Goal: Task Accomplishment & Management: Use online tool/utility

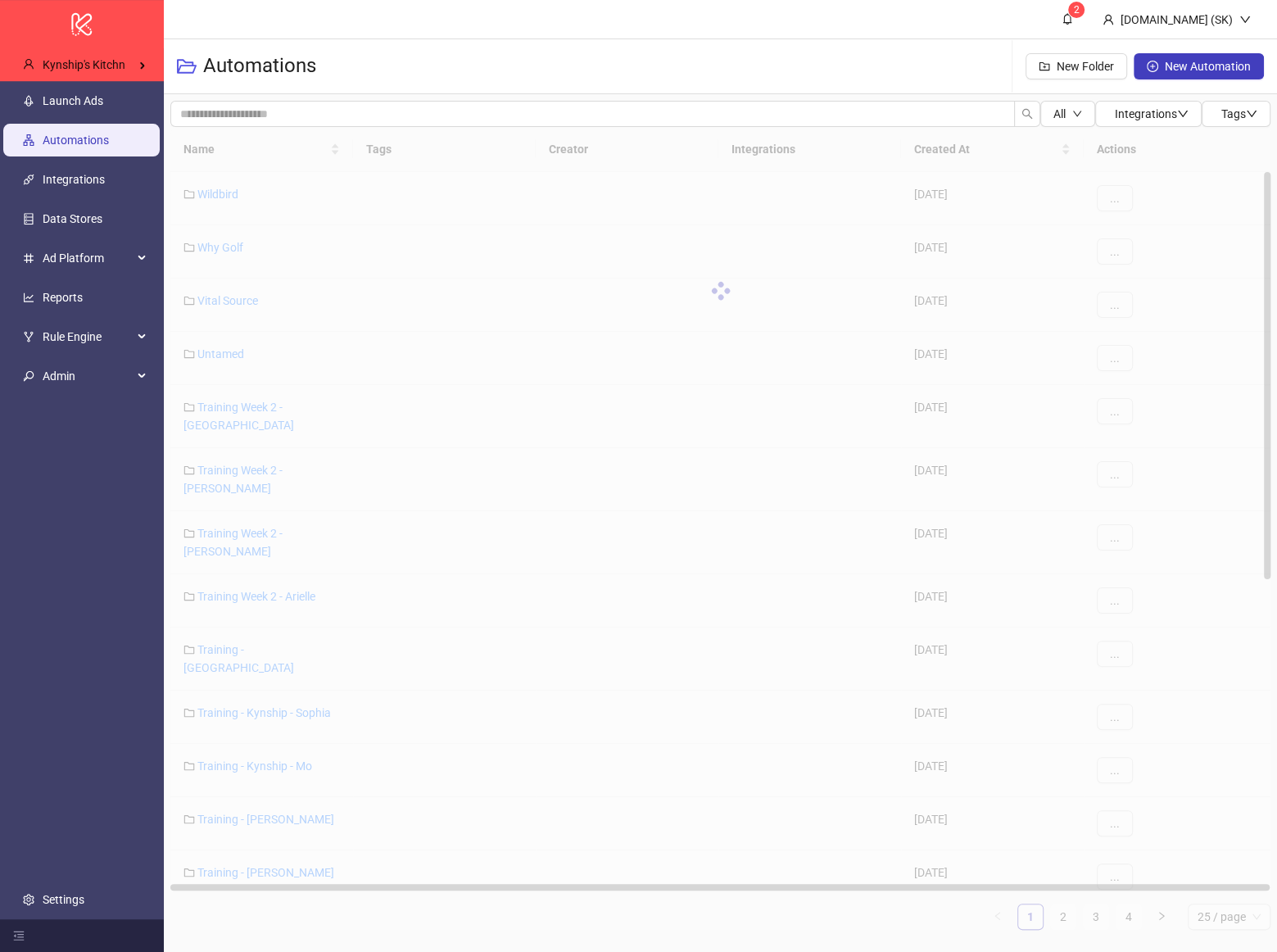
click at [634, 49] on div "Automations New Folder New Automation" at bounding box center [719, 67] width 1113 height 55
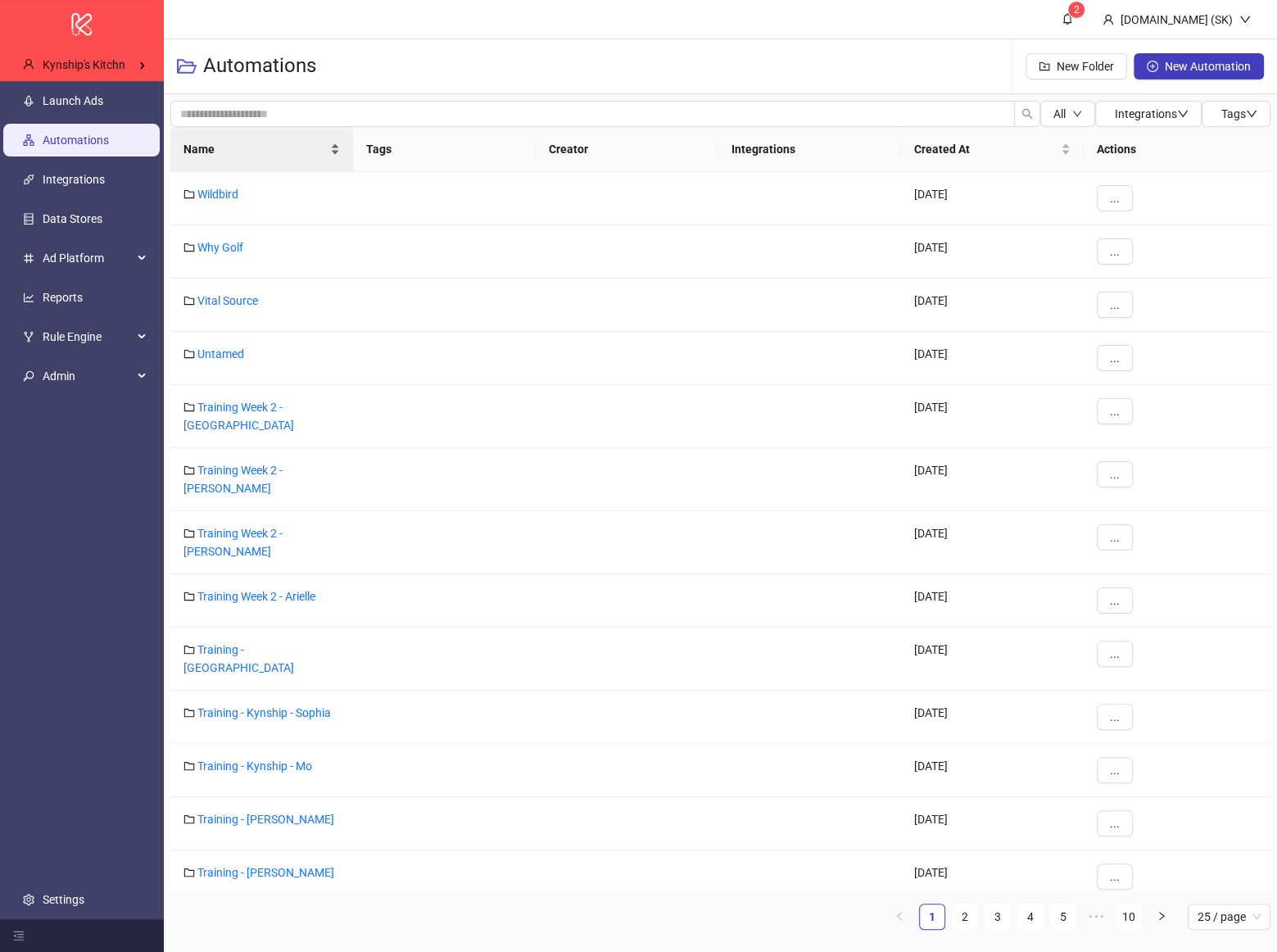
click at [255, 145] on span "Name" at bounding box center [255, 148] width 143 height 18
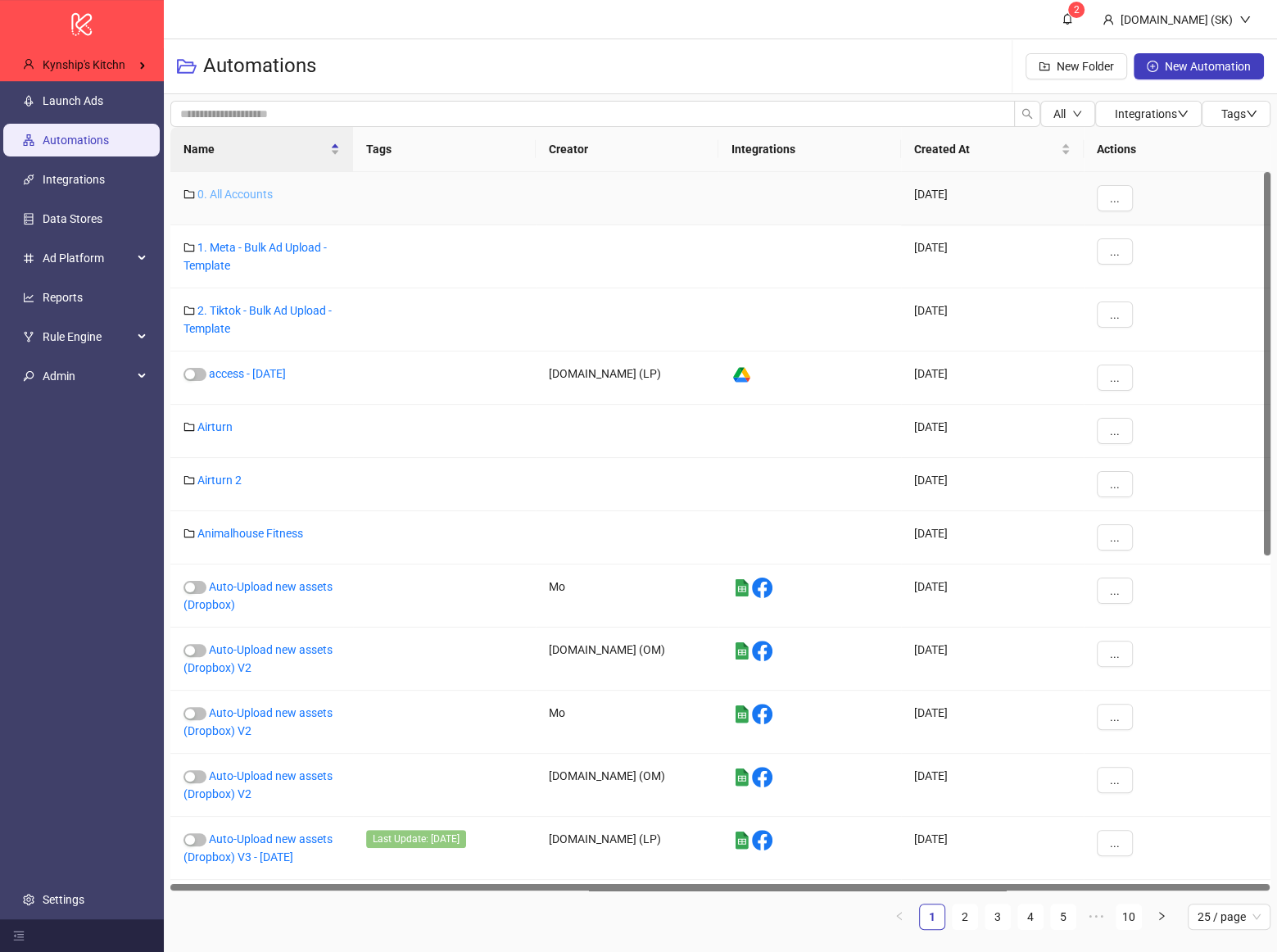
click at [260, 191] on link "0. All Accounts" at bounding box center [234, 195] width 75 height 13
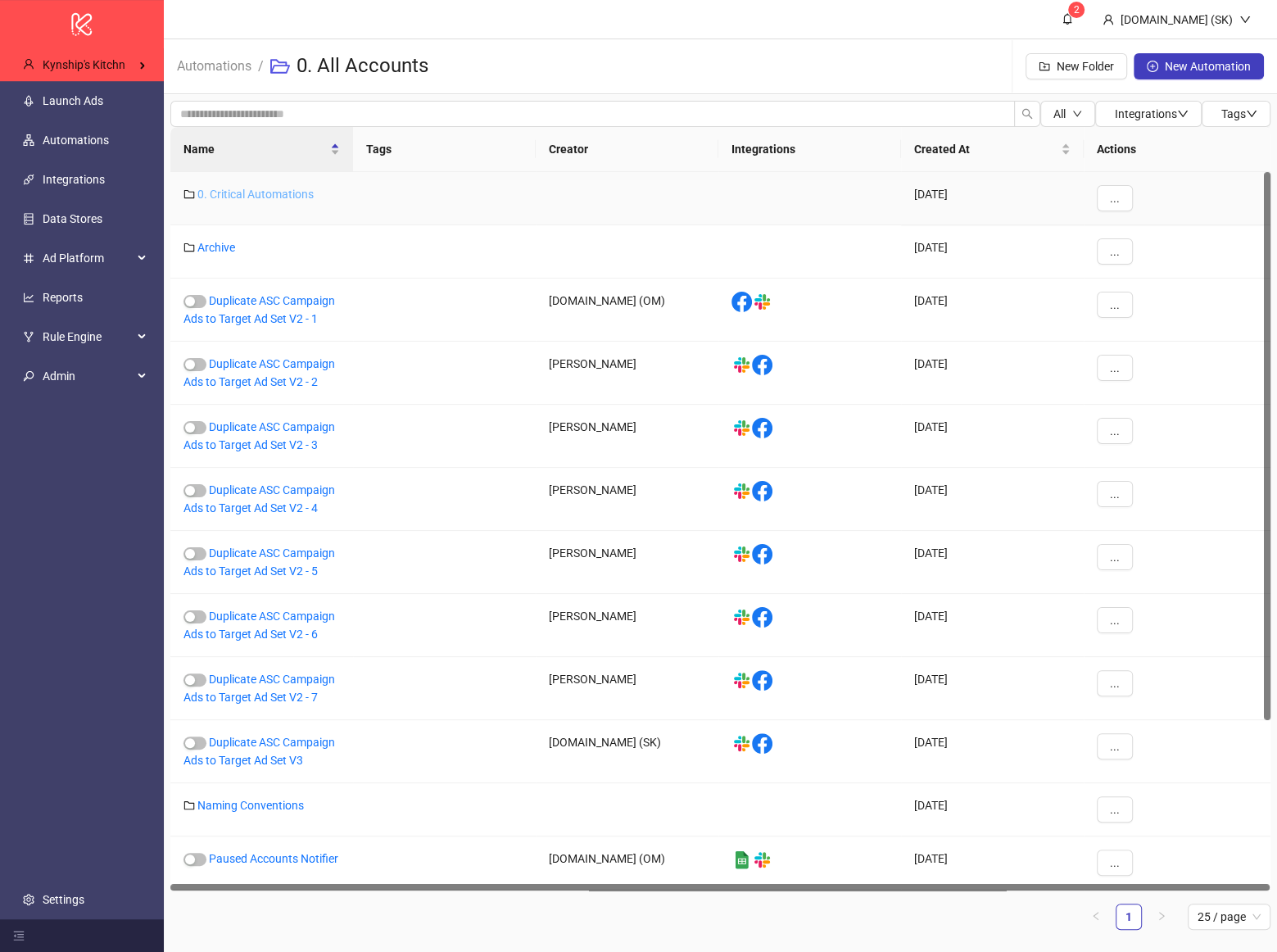
click at [271, 190] on link "0. Critical Automations" at bounding box center [255, 195] width 116 height 13
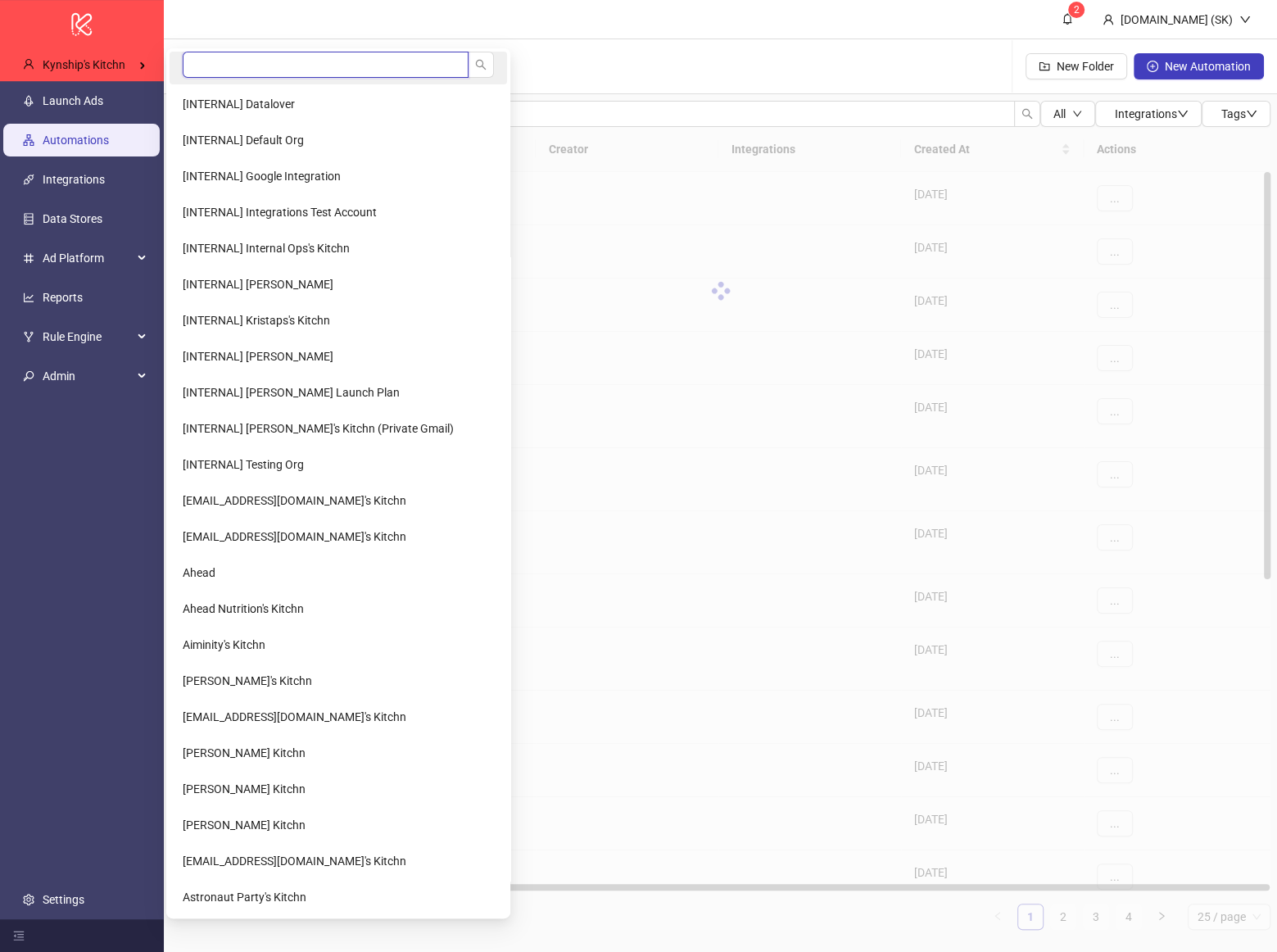
click at [239, 70] on input "search" at bounding box center [325, 64] width 286 height 26
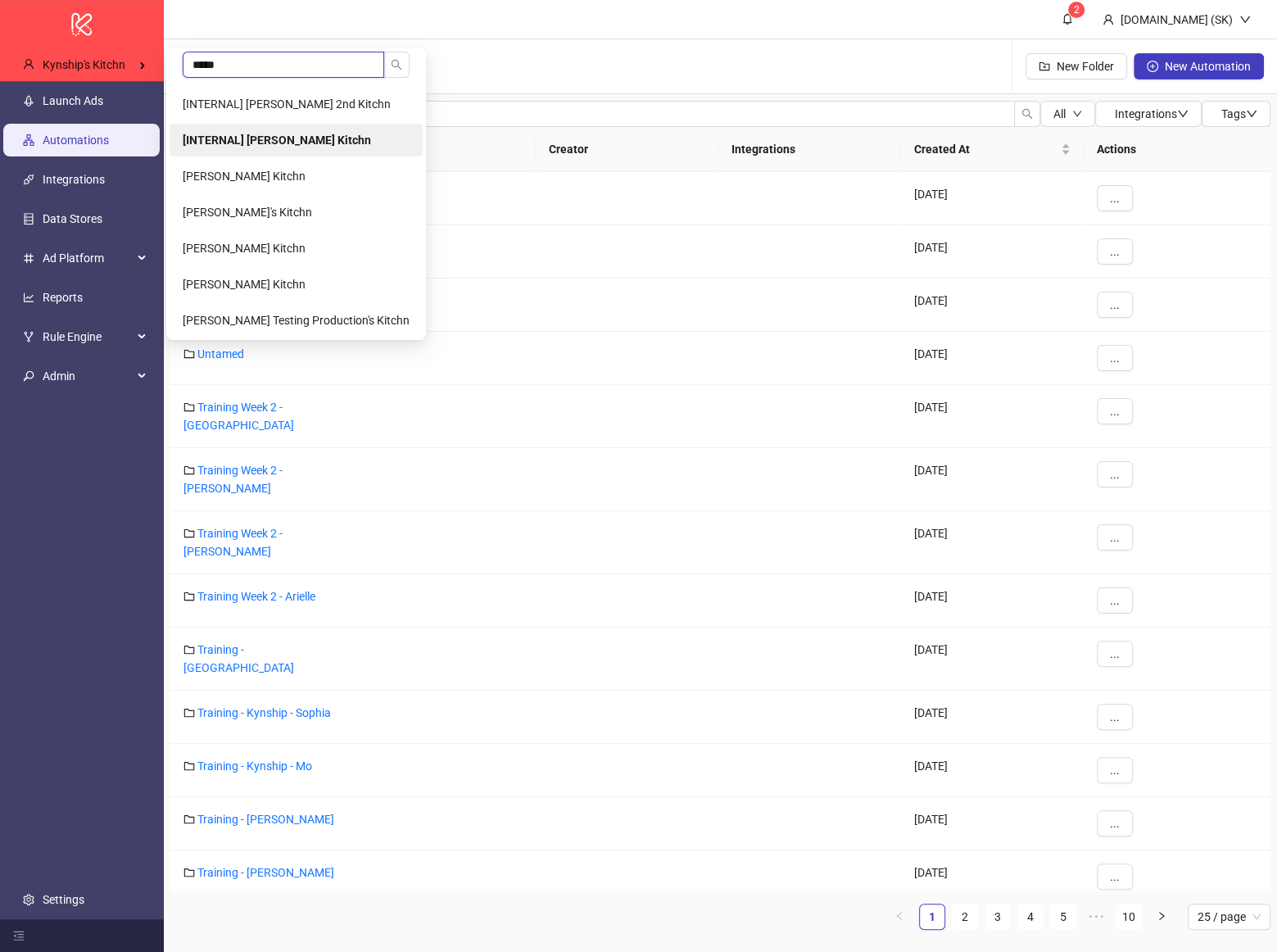
type input "*****"
click at [264, 136] on b "[INTERNAL] [PERSON_NAME] Kitchn" at bounding box center [277, 140] width 189 height 13
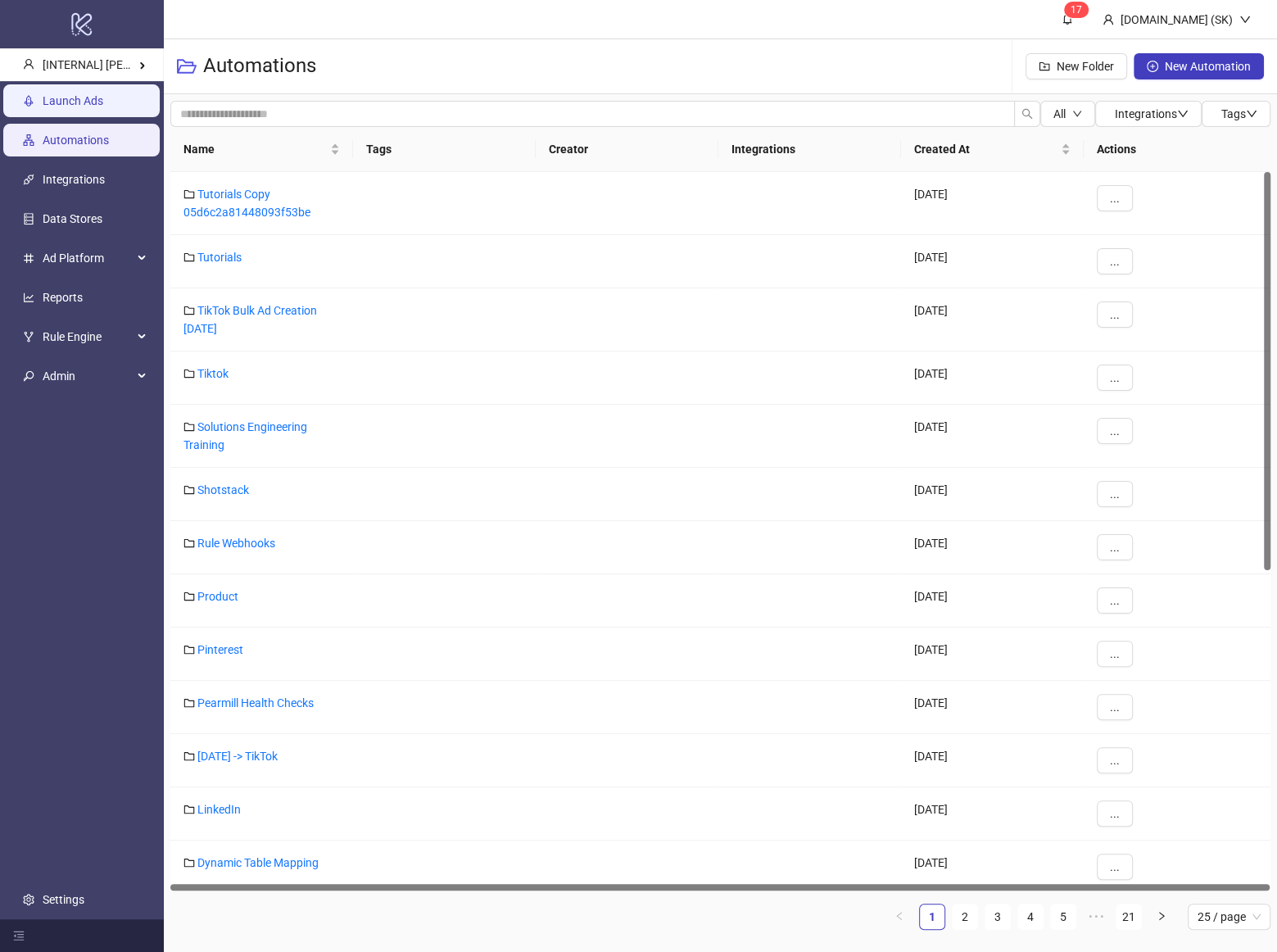
click at [103, 107] on link "Launch Ads" at bounding box center [73, 101] width 61 height 13
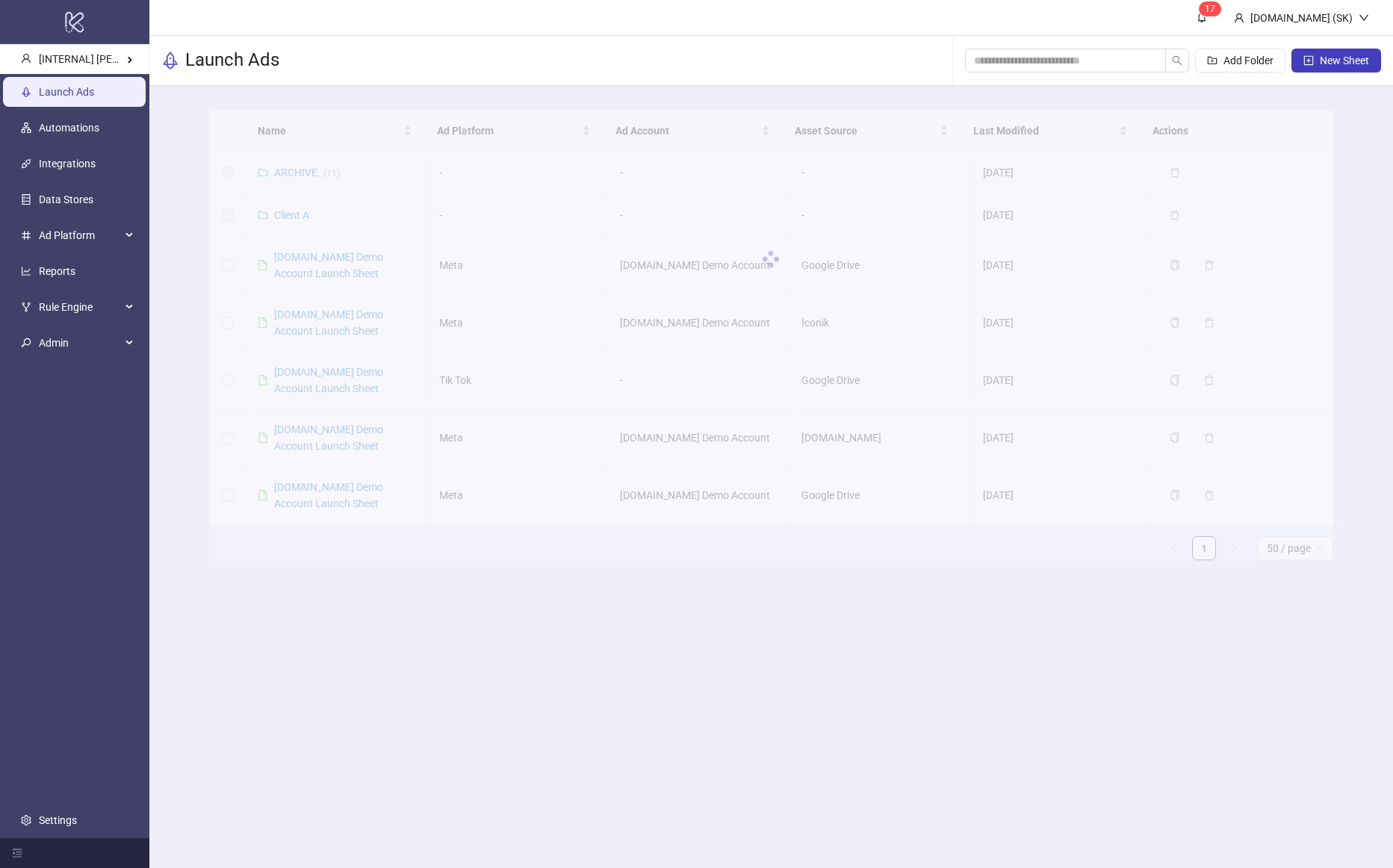
click at [275, 264] on div at bounding box center [771, 259] width 1124 height 299
click at [306, 261] on div at bounding box center [771, 259] width 1124 height 299
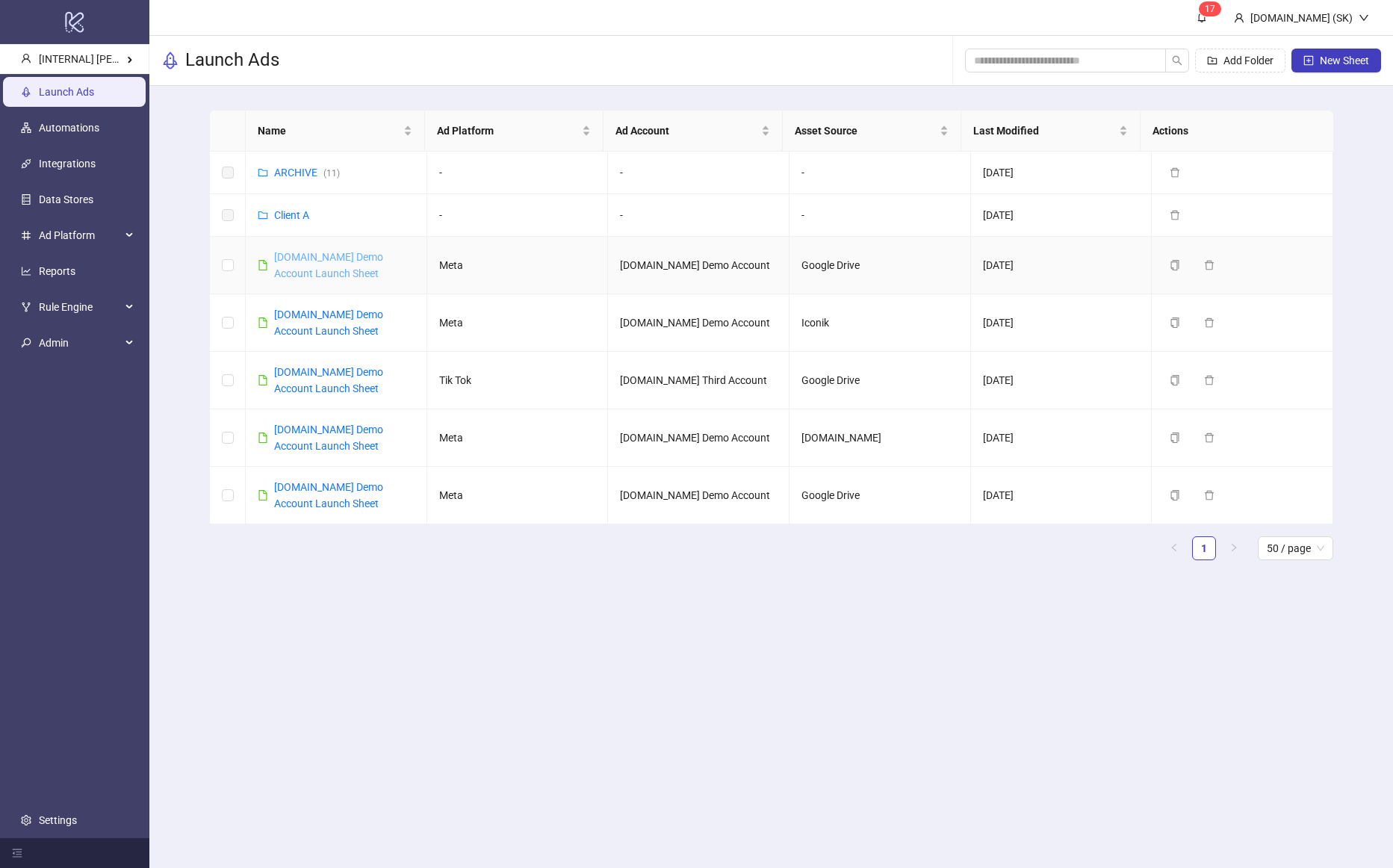
click at [304, 255] on link "[DOMAIN_NAME] Demo Account Launch Sheet" at bounding box center [329, 265] width 109 height 28
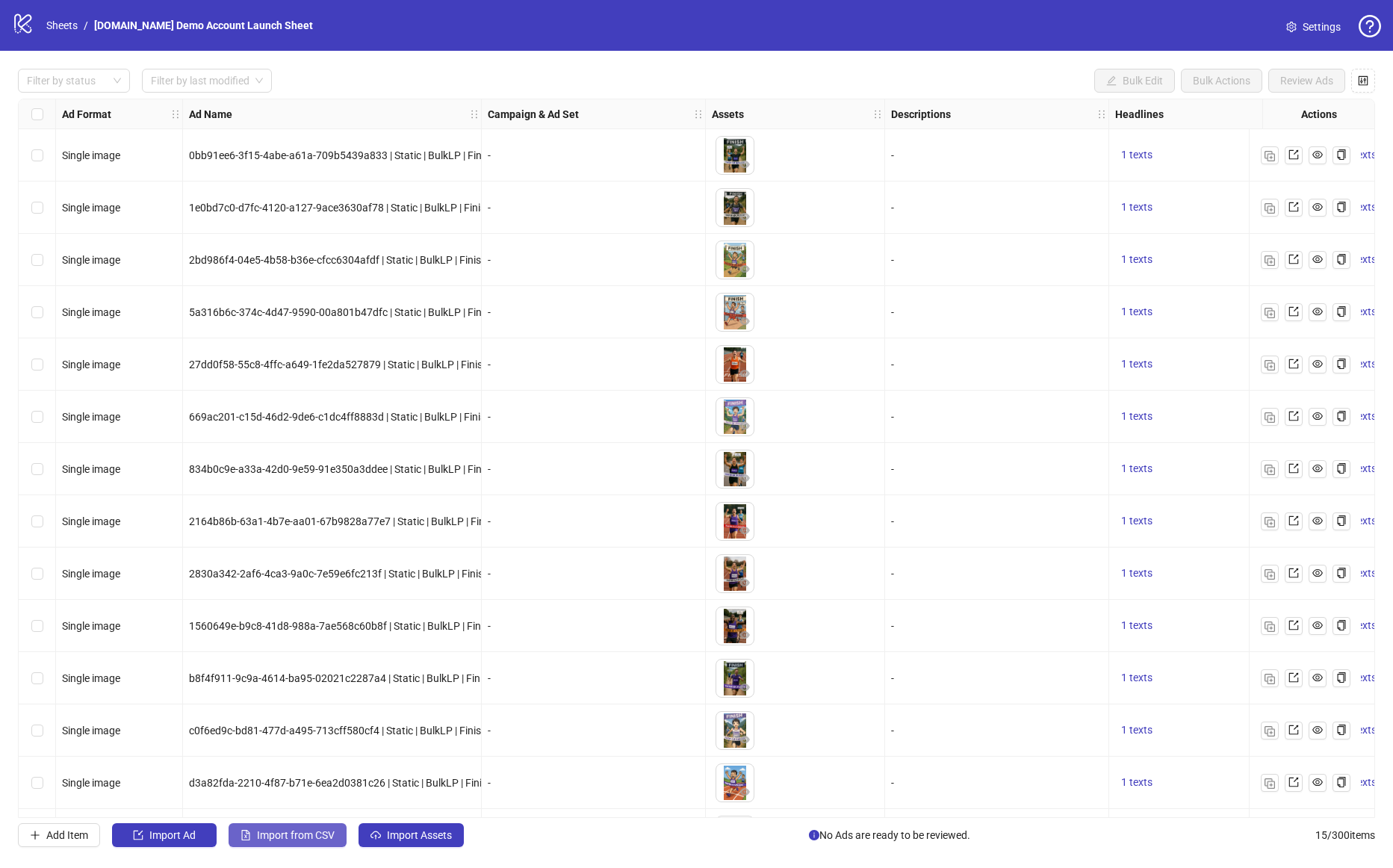
click at [317, 835] on span "Import from CSV" at bounding box center [295, 835] width 78 height 12
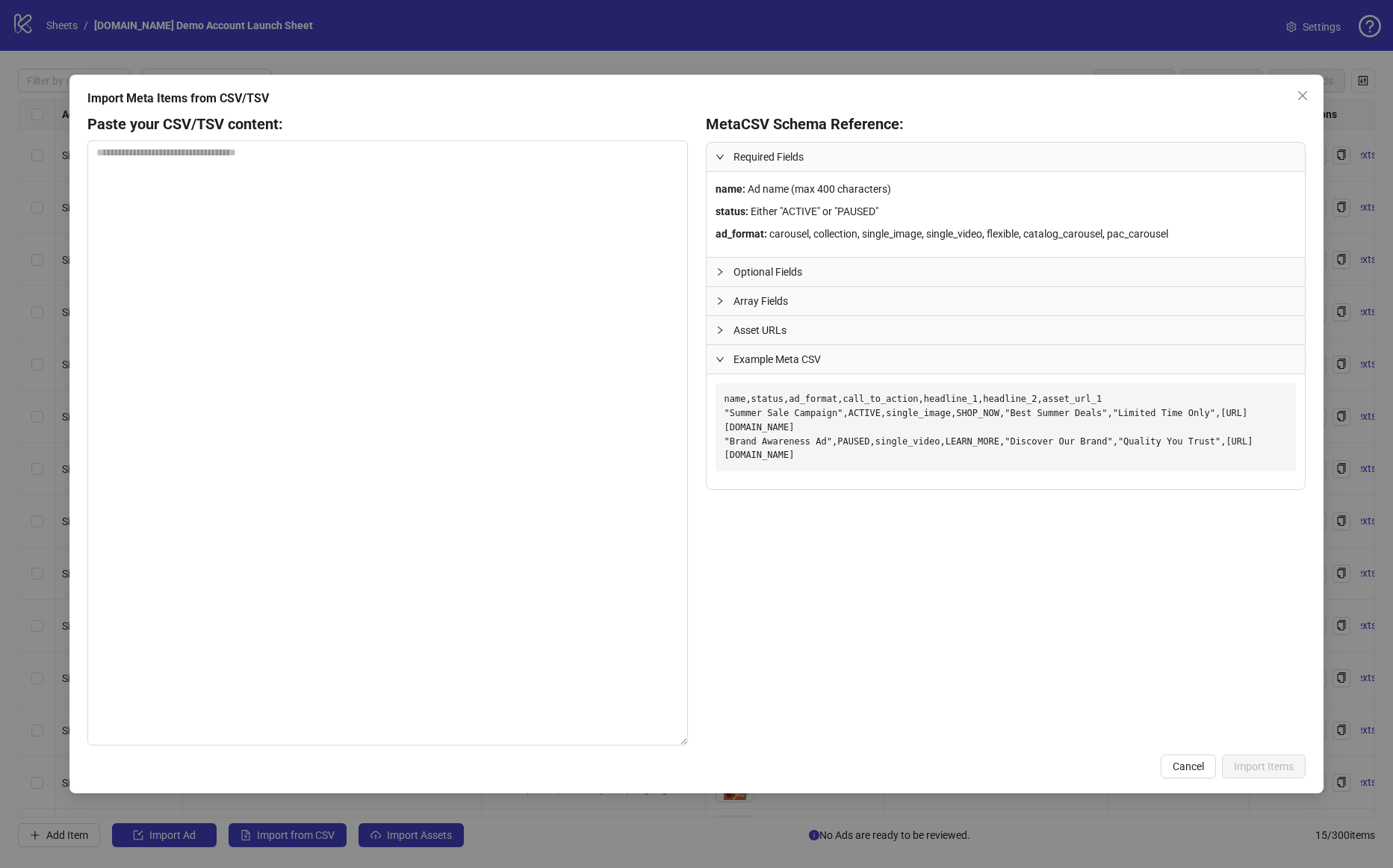
click at [887, 442] on pre "name,status,ad_format,call_to_action,headline_1,headline_2,asset_url_1 "Summer …" at bounding box center [1005, 427] width 580 height 88
click at [765, 269] on span "Optional Fields" at bounding box center [1015, 271] width 562 height 16
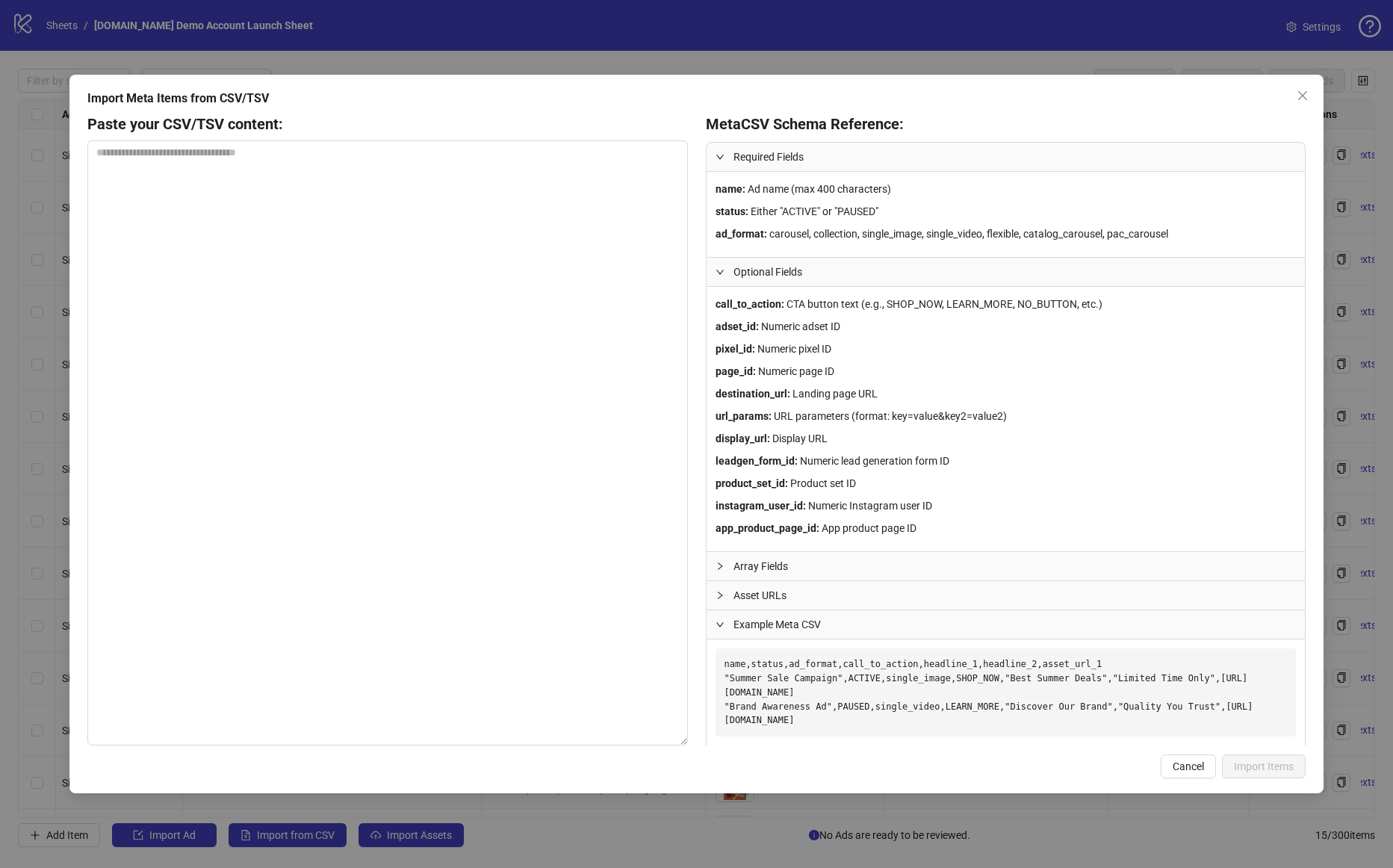
click at [812, 616] on span "Example Meta CSV" at bounding box center [1015, 624] width 562 height 16
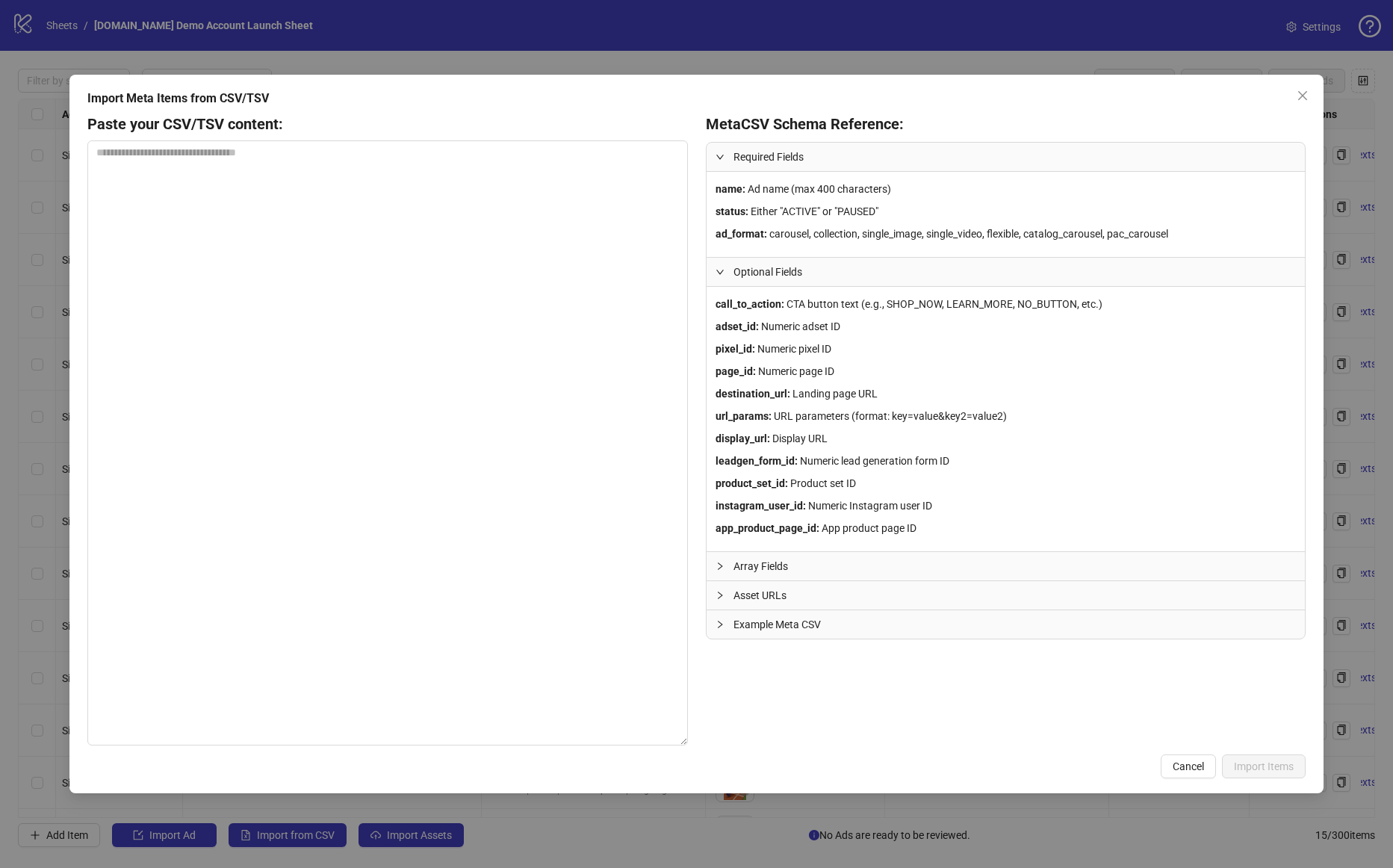
click at [796, 595] on span "Asset URLs" at bounding box center [1015, 595] width 562 height 16
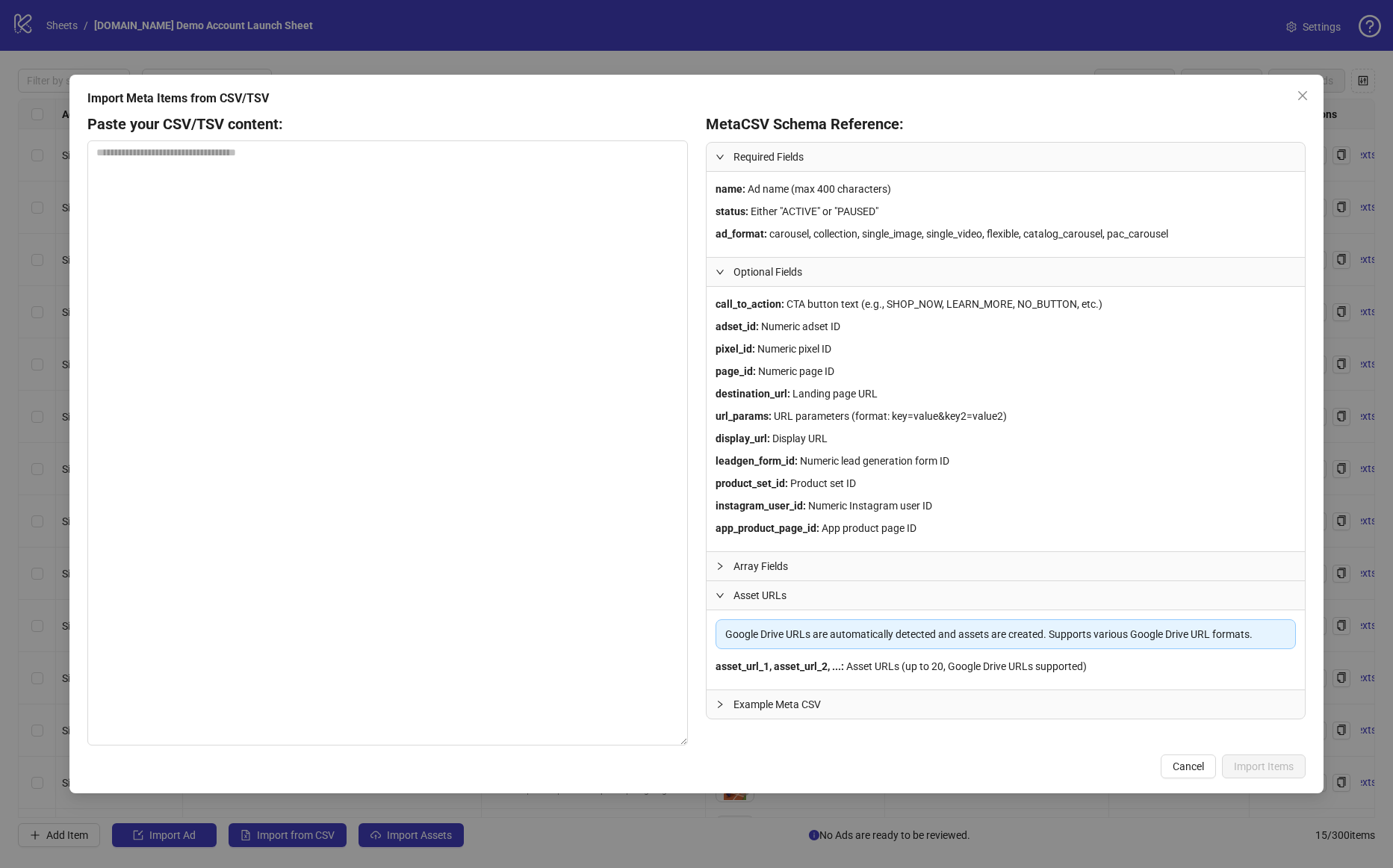
click at [798, 559] on span "Array Fields" at bounding box center [1015, 565] width 562 height 16
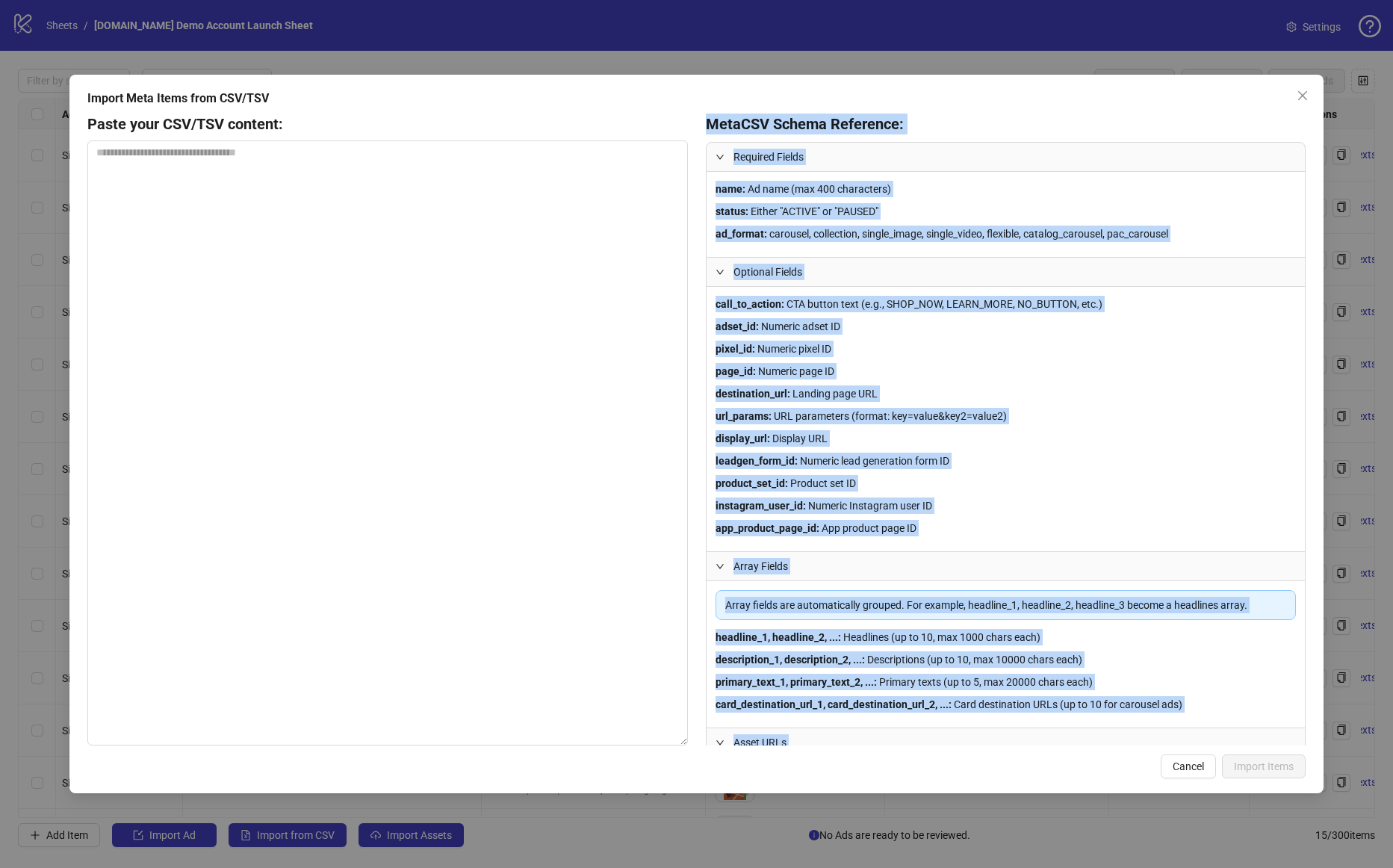
drag, startPoint x: 997, startPoint y: 612, endPoint x: 704, endPoint y: 129, distance: 564.9
click at [704, 129] on div "Paste your CSV/TSV content: Meta CSV Schema Reference: Required Fields name : A…" at bounding box center [697, 429] width 1219 height 631
copy div "Meta CSV Schema Reference: Required Fields name : Ad name (max 400 characters) …"
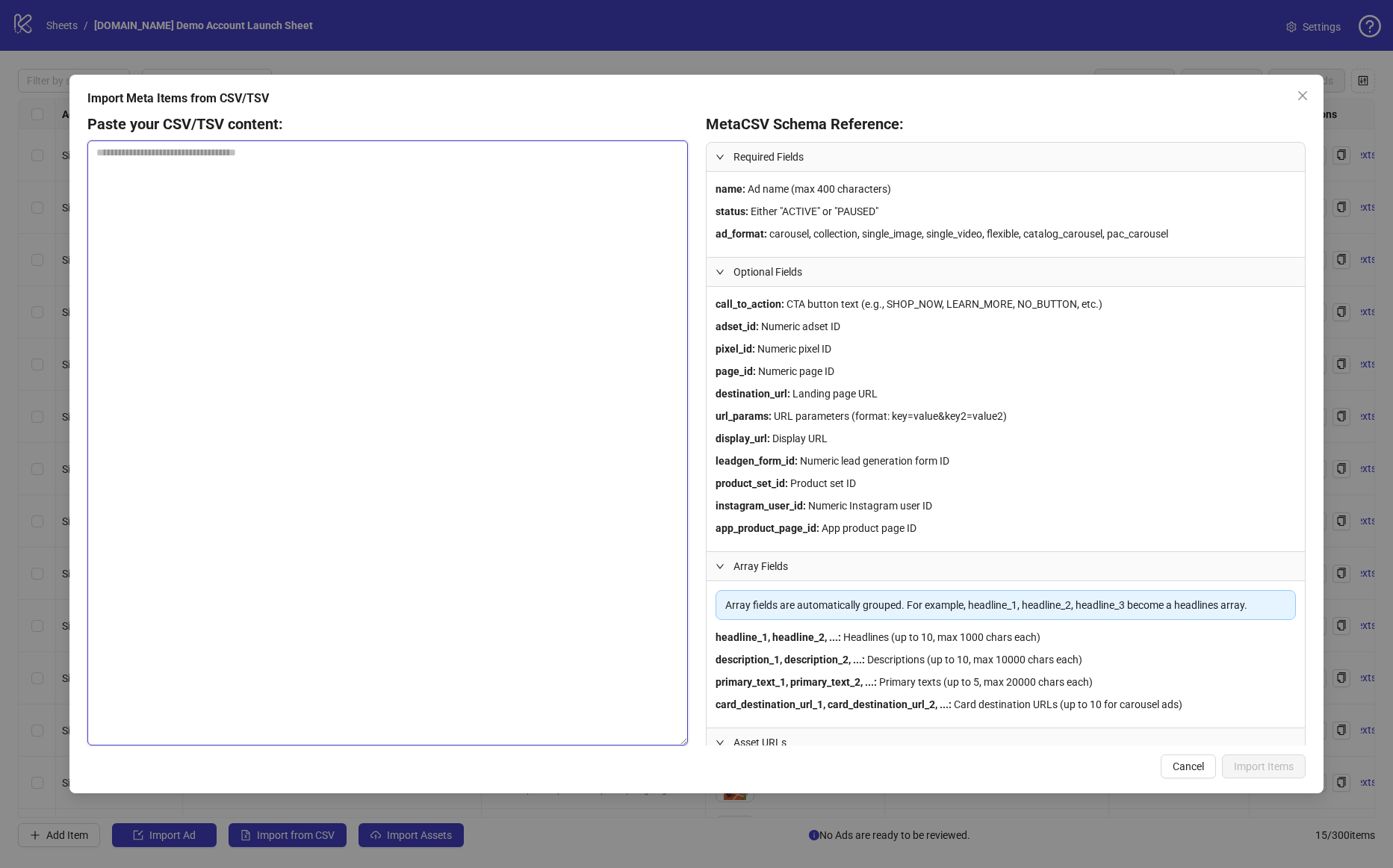
click at [579, 433] on textarea at bounding box center [387, 442] width 600 height 605
click at [1164, 92] on icon "close" at bounding box center [1303, 96] width 9 height 9
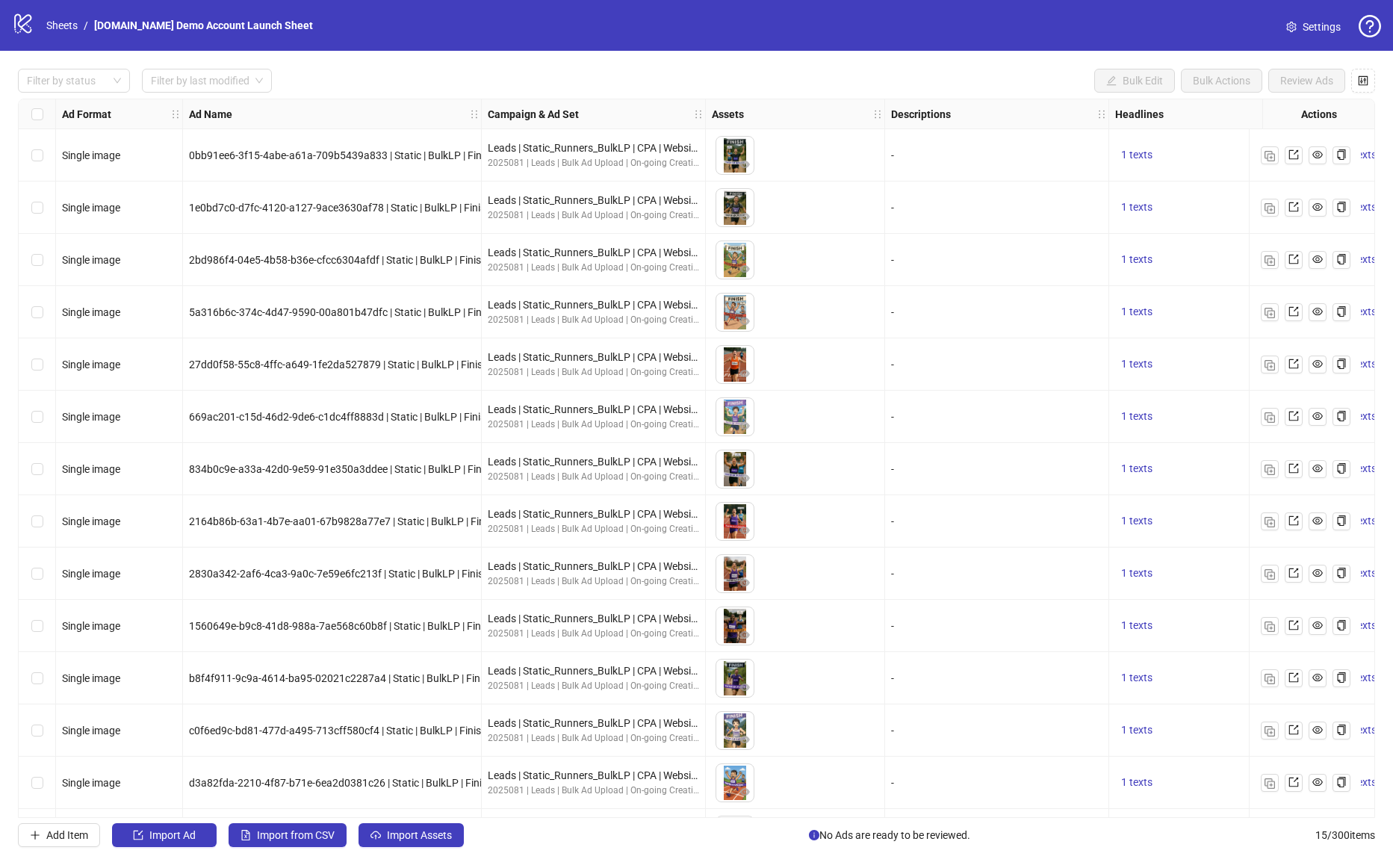
click at [991, 60] on body "logo/logo-mobile Sheets / [DOMAIN_NAME] Demo Account Launch Sheet Settings Filt…" at bounding box center [696, 434] width 1393 height 868
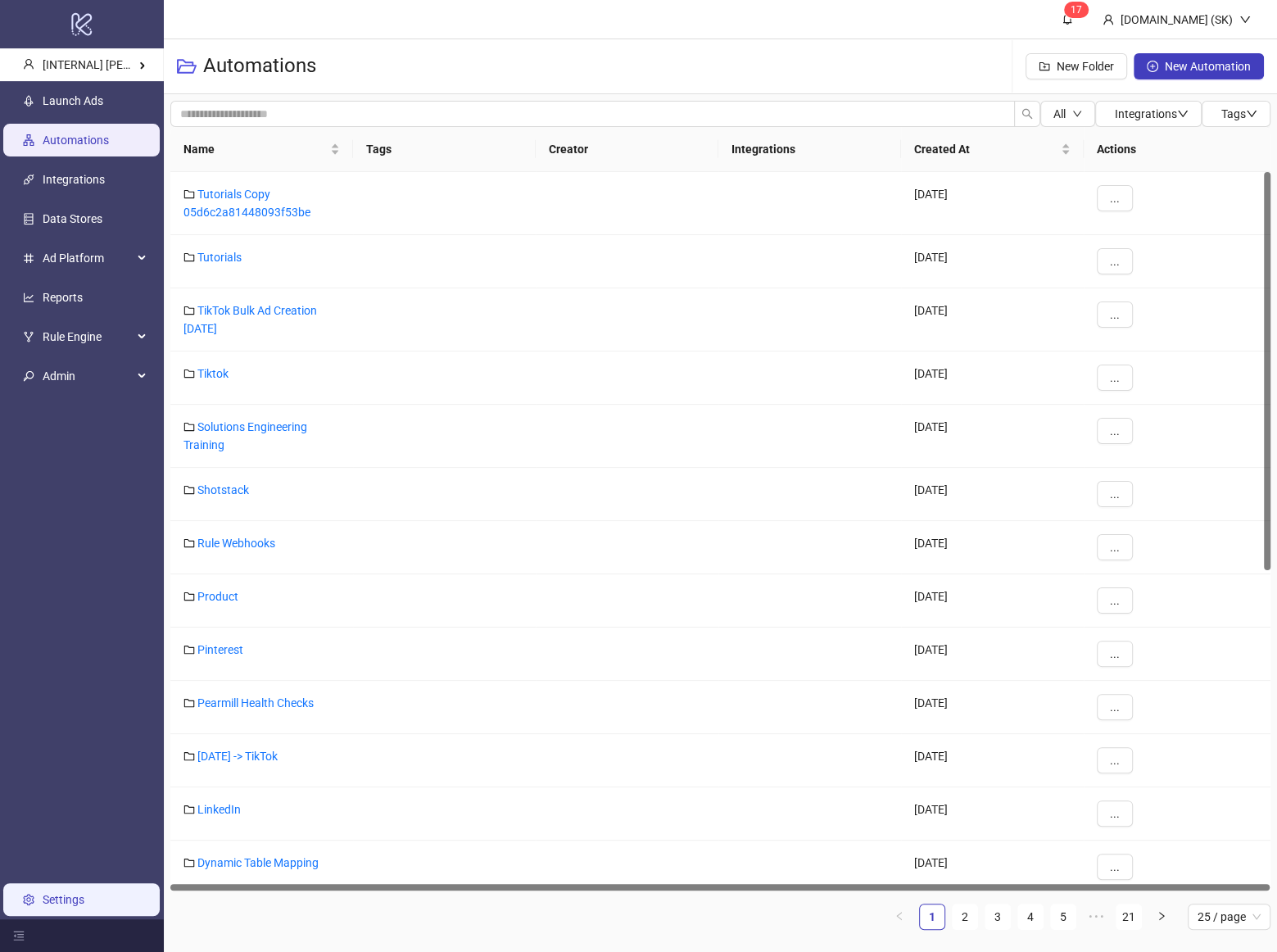
click at [84, 897] on link "Settings" at bounding box center [64, 900] width 42 height 13
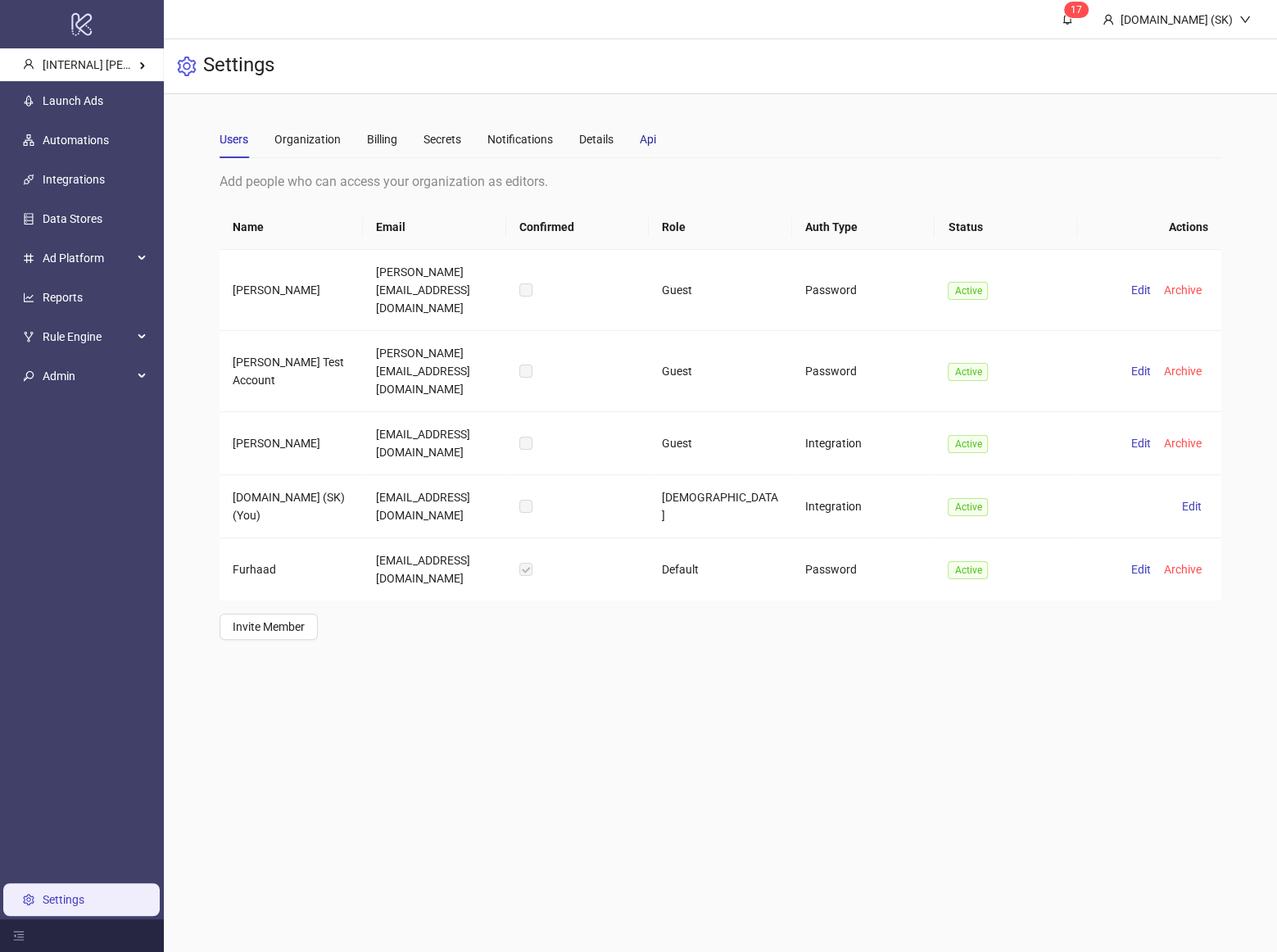
click at [642, 136] on div "Api" at bounding box center [647, 139] width 16 height 18
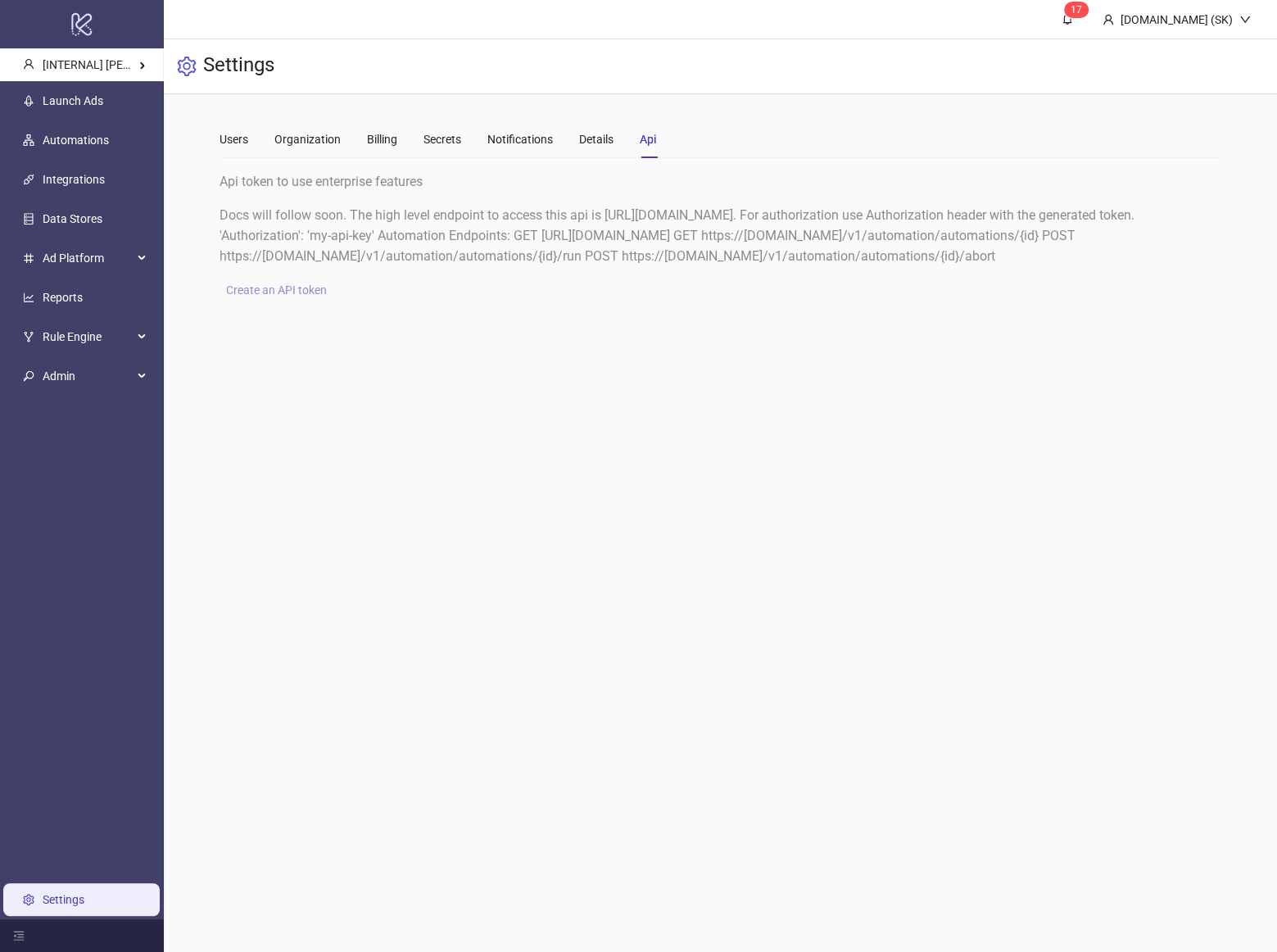
click at [262, 290] on span "Create an API token" at bounding box center [276, 290] width 101 height 13
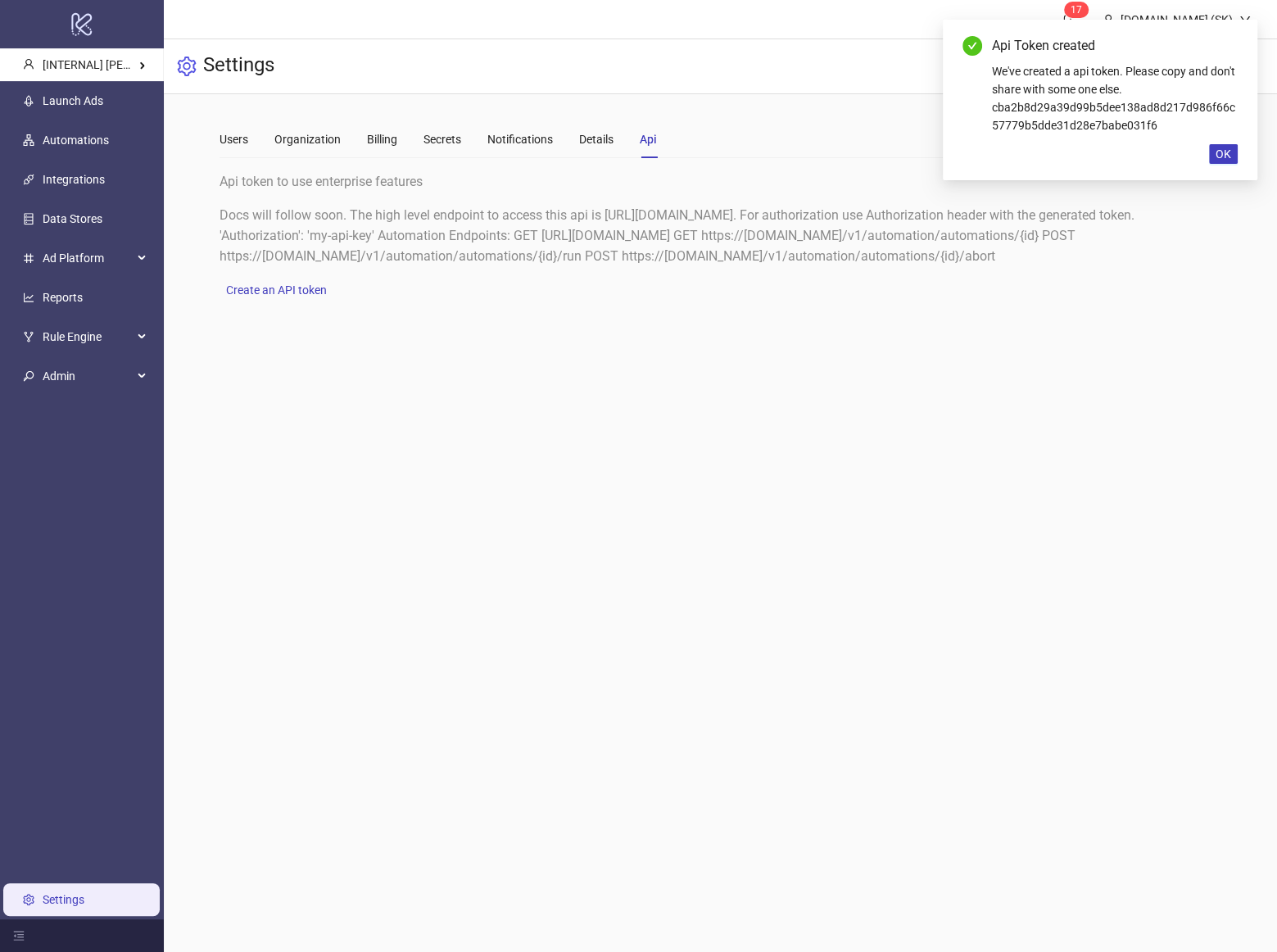
click at [1088, 124] on div "We've created a api token. Please copy and don't share with some one else. cba2…" at bounding box center [1114, 99] width 246 height 72
copy div "cba2b8d29a39d99b5dee138ad8d217d986f66c57779b5dde31d28e7babe031f6"
